Goal: Transaction & Acquisition: Register for event/course

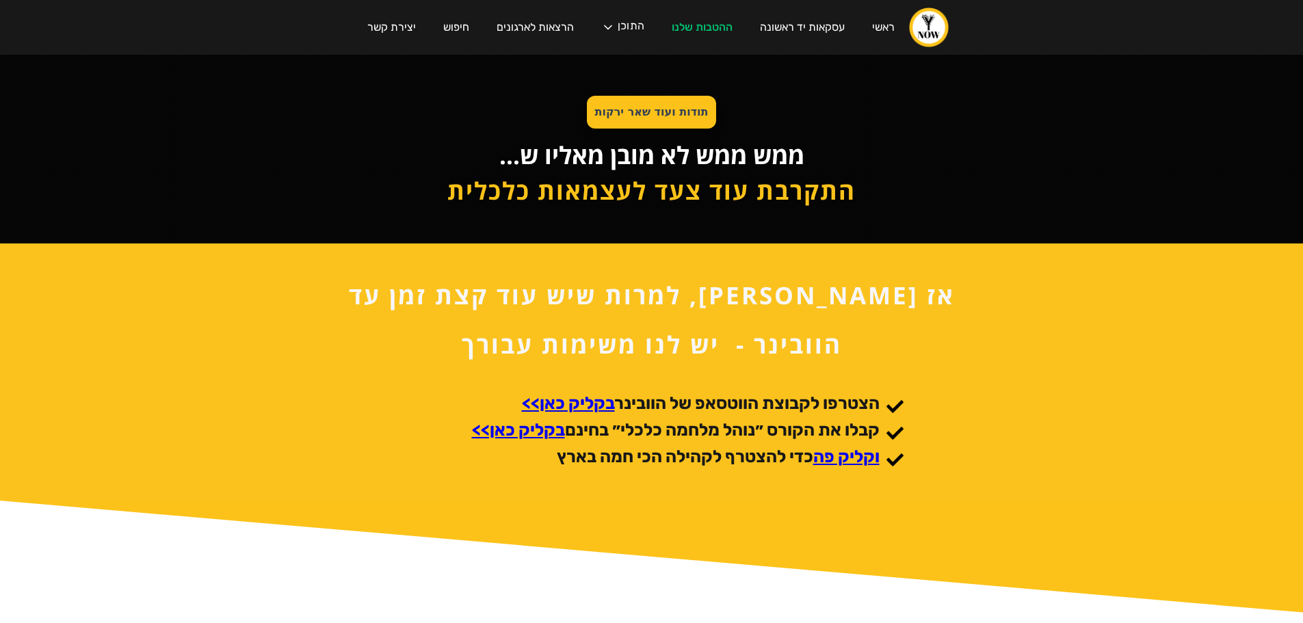
scroll to position [109, 0]
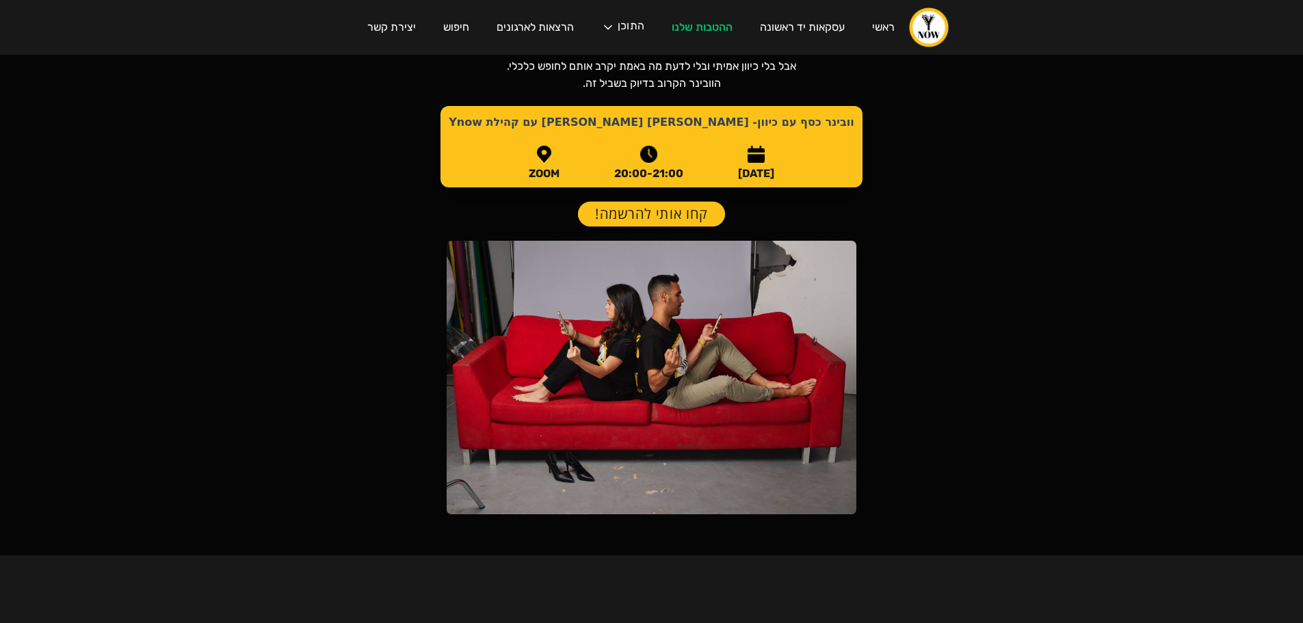
click at [684, 215] on link "קחו אותי להרשמה!" at bounding box center [651, 214] width 147 height 25
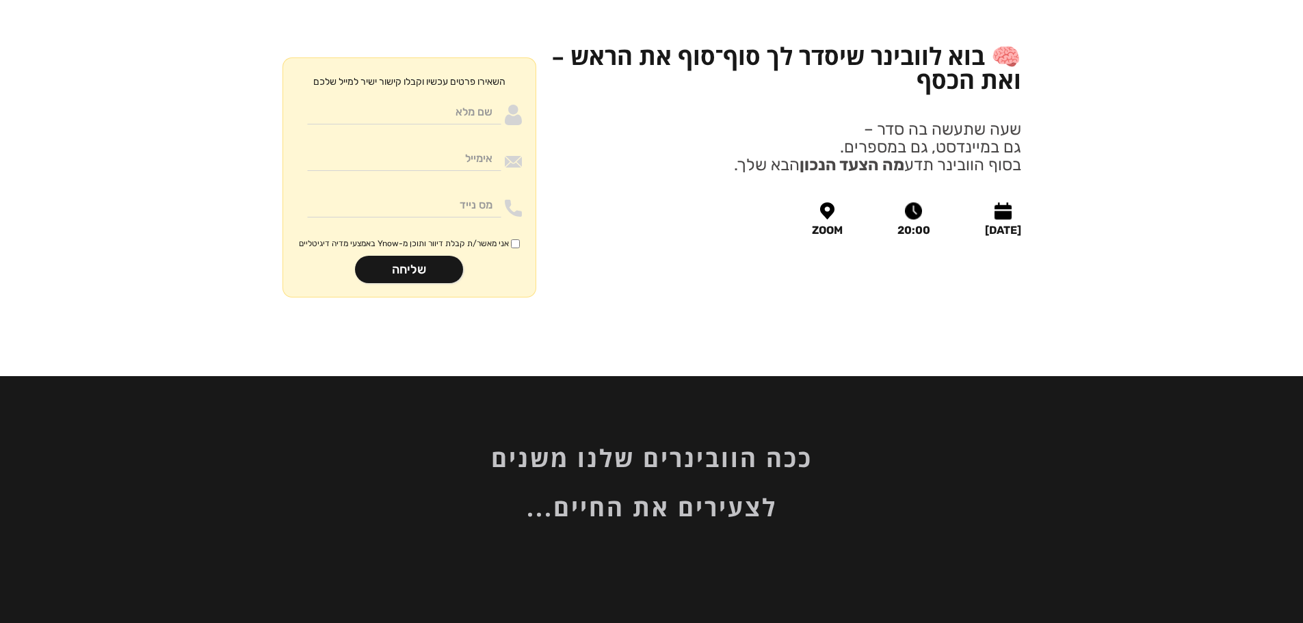
scroll to position [1628, 0]
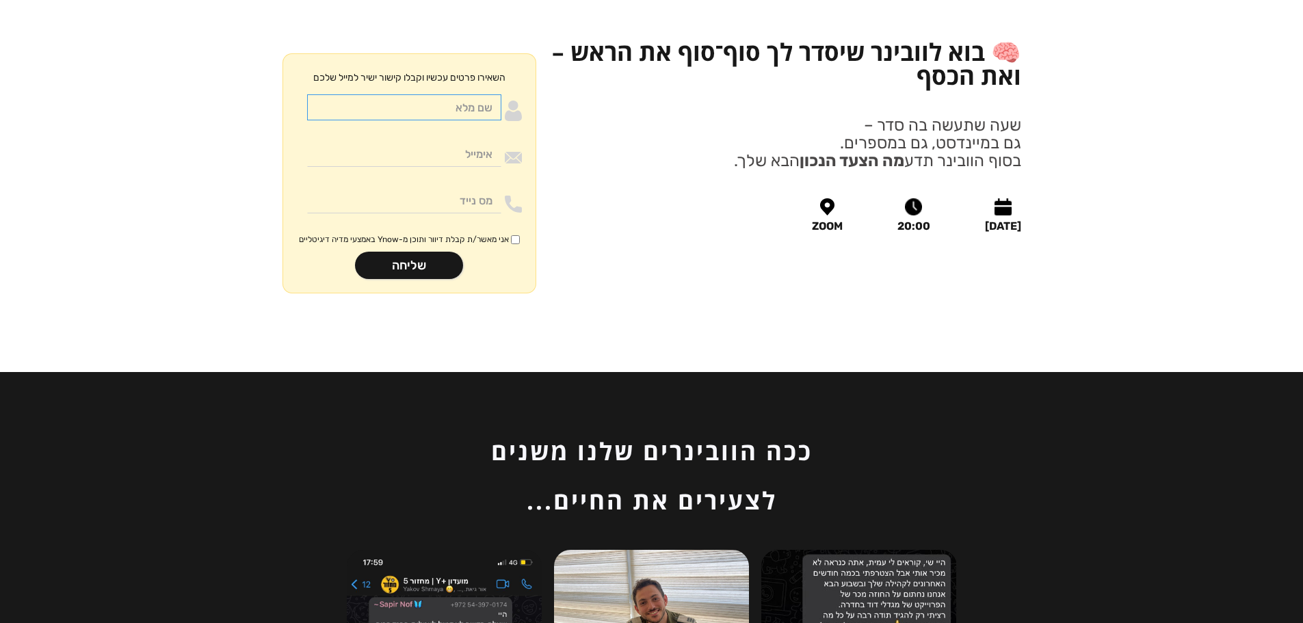
click at [449, 94] on input "Moneywithdirection" at bounding box center [404, 107] width 194 height 26
type input "[PERSON_NAME]"
type input "[EMAIL_ADDRESS][DOMAIN_NAME]"
type input "0523321424"
click at [512, 235] on input "אני מאשר/ת קבלת דיוור ותוכן מ-Ynow באמצעי מדיה דיגיטליים" at bounding box center [515, 239] width 9 height 9
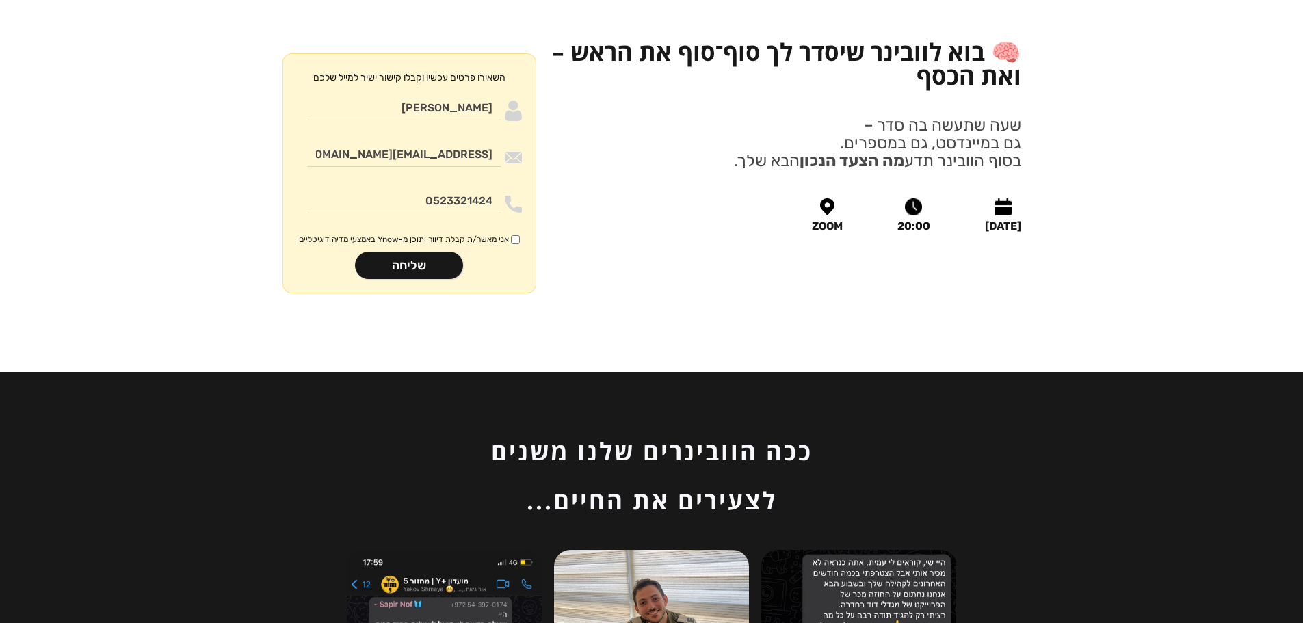
checkbox input "true"
click at [436, 252] on input "שליחה" at bounding box center [409, 265] width 108 height 27
type input "רק שניה.."
